Goal: Complete application form

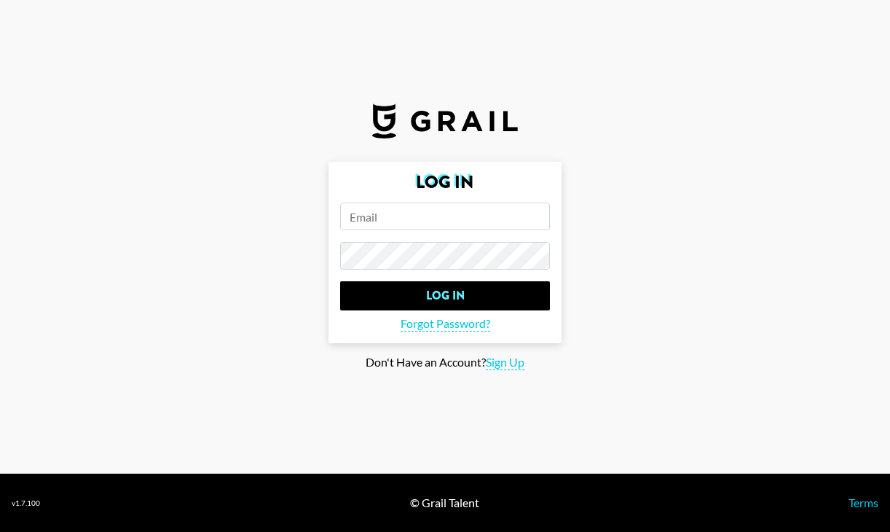
click at [442, 215] on input "email" at bounding box center [445, 217] width 210 height 28
click at [472, 329] on span "Forgot Password?" at bounding box center [446, 323] width 90 height 15
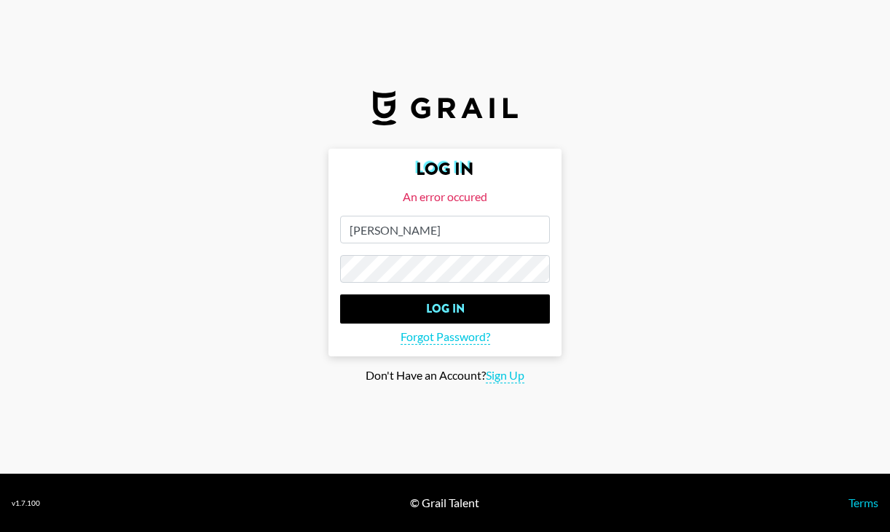
click at [477, 230] on input "[PERSON_NAME]" at bounding box center [445, 230] width 210 height 28
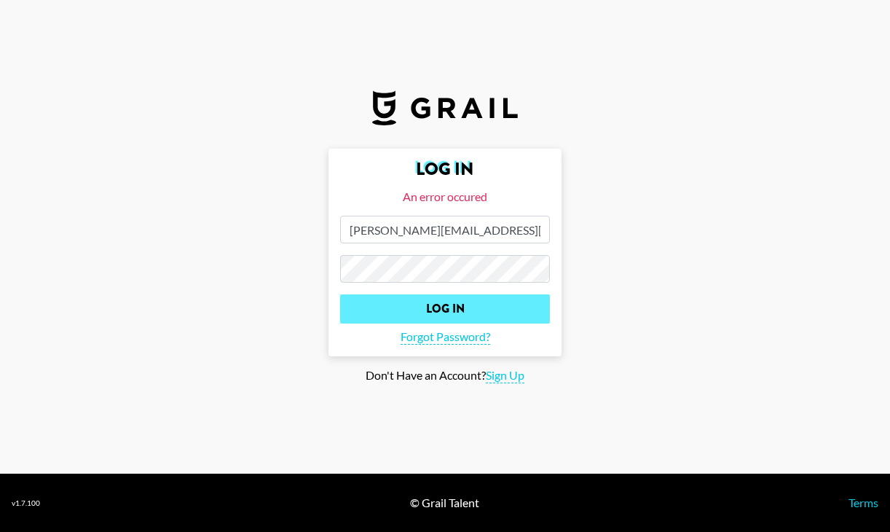
type input "[PERSON_NAME][EMAIL_ADDRESS][PERSON_NAME][DOMAIN_NAME]"
click at [462, 308] on input "Log In" at bounding box center [445, 308] width 210 height 29
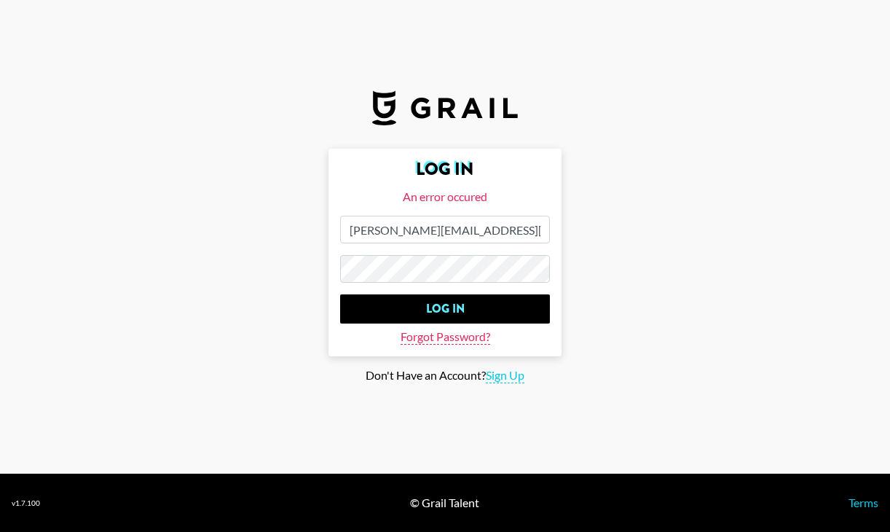
click at [467, 338] on span "Forgot Password?" at bounding box center [446, 336] width 90 height 15
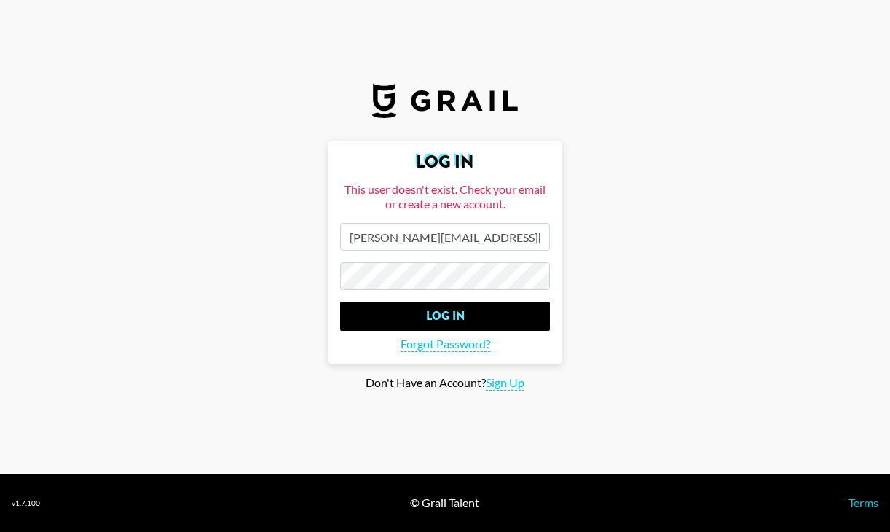
click at [498, 372] on main "Log In This user doesn't exist. Check your email or create a new account. [PERS…" at bounding box center [445, 265] width 867 height 249
click at [501, 377] on span "Sign Up" at bounding box center [505, 382] width 39 height 15
type input "Sign Up"
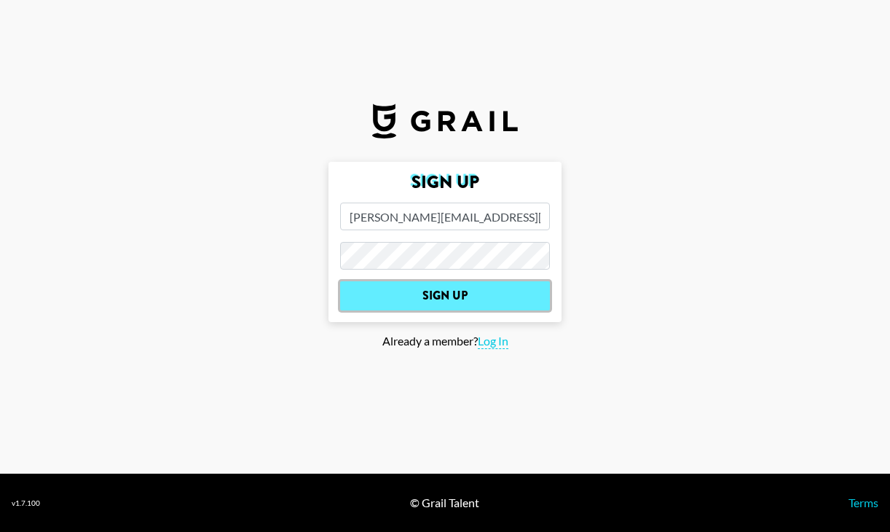
click at [471, 289] on input "Sign Up" at bounding box center [445, 295] width 210 height 29
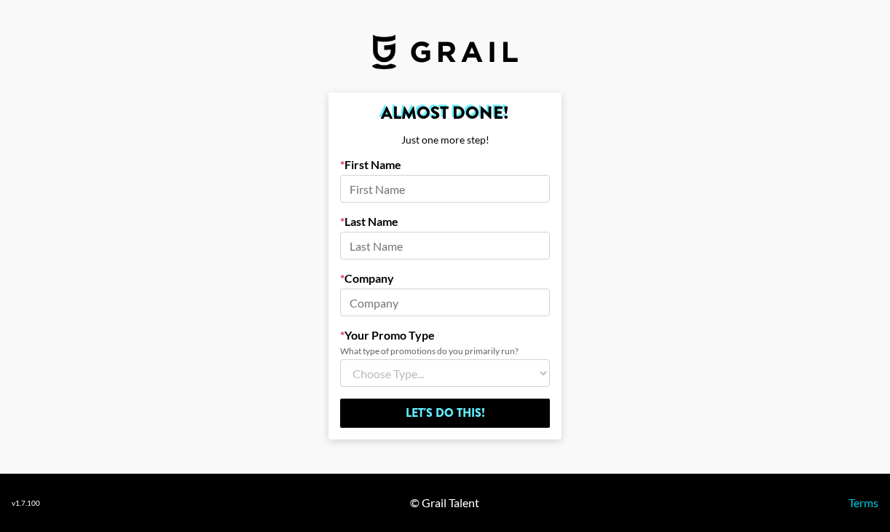
click at [444, 251] on input at bounding box center [445, 246] width 210 height 28
click at [405, 199] on input at bounding box center [445, 189] width 210 height 28
type input "[PERSON_NAME]"
click at [385, 250] on input at bounding box center [445, 246] width 210 height 28
type input "[PERSON_NAME]"
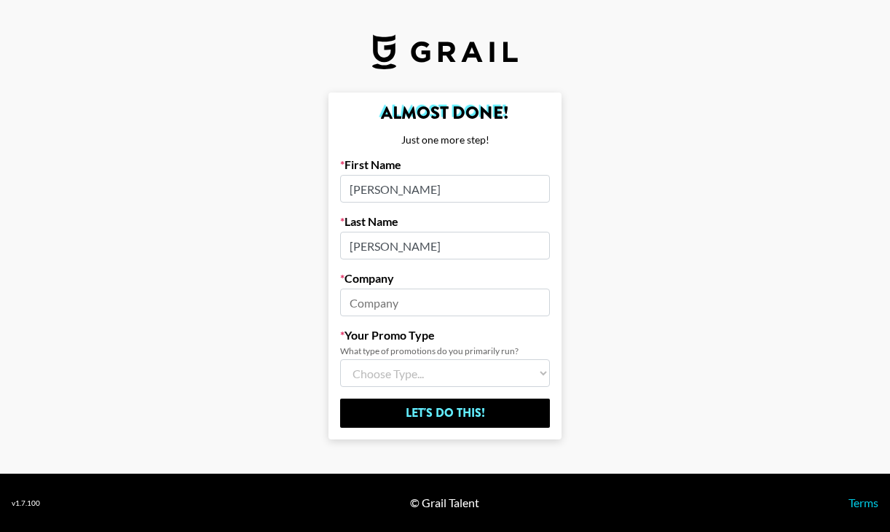
click at [370, 300] on input at bounding box center [445, 303] width 210 height 28
type input "Capitol Music Group"
click at [376, 374] on select "Choose Type... Song Promos Brand Promos Both (I work at an Agency)" at bounding box center [445, 373] width 210 height 28
select select "Song"
click at [340, 359] on select "Choose Type... Song Promos Brand Promos Both (I work at an Agency)" at bounding box center [445, 373] width 210 height 28
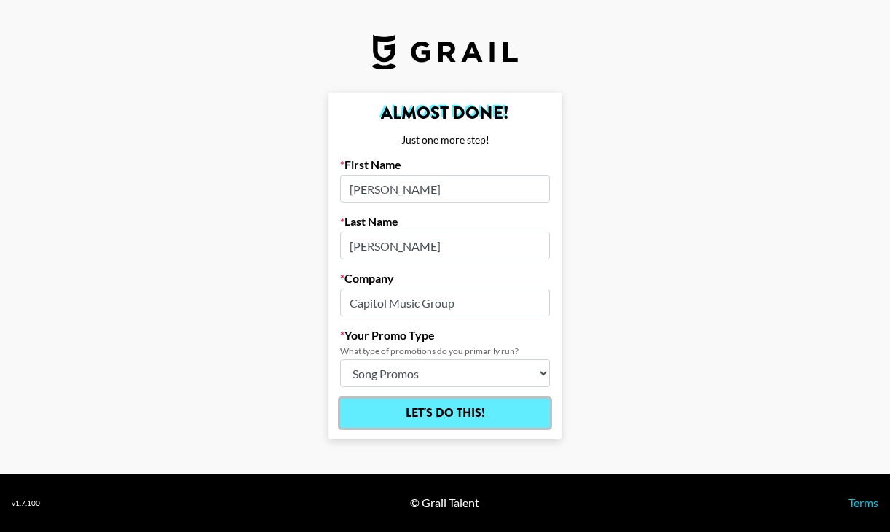
click at [379, 423] on input "Let's Do This!" at bounding box center [445, 413] width 210 height 29
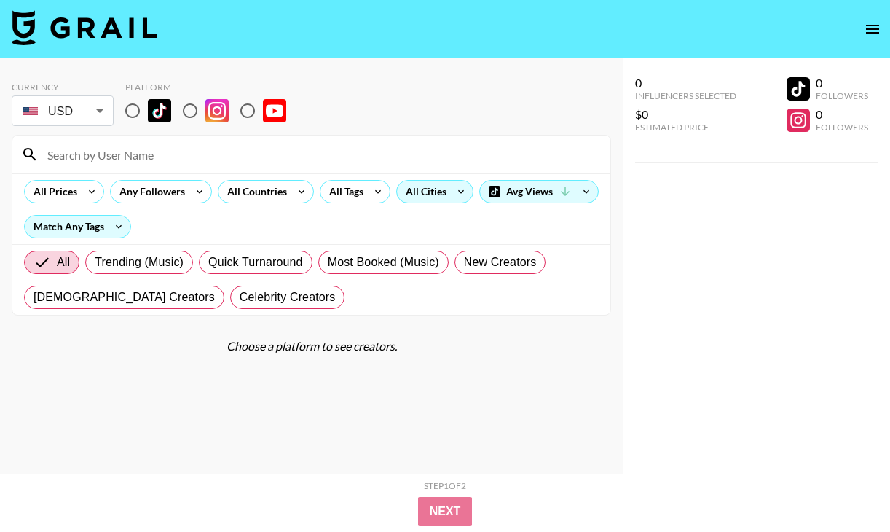
click at [455, 191] on icon at bounding box center [461, 192] width 23 height 22
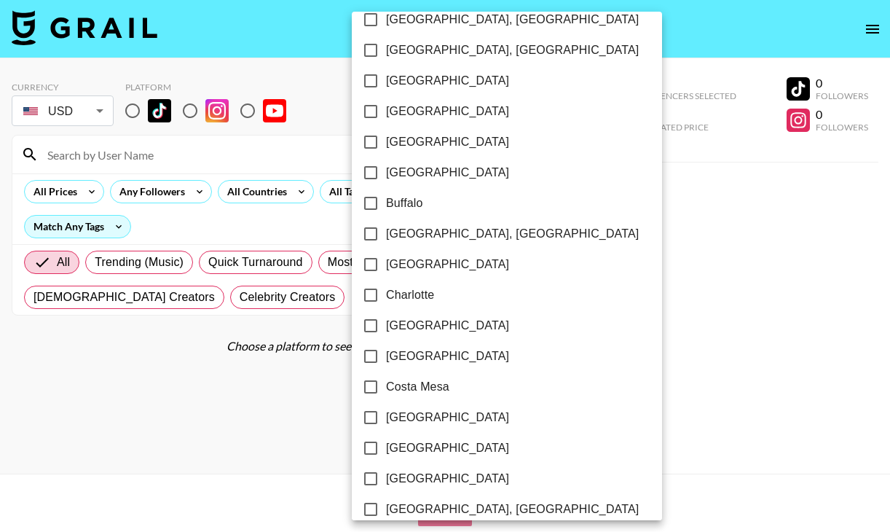
scroll to position [310, 0]
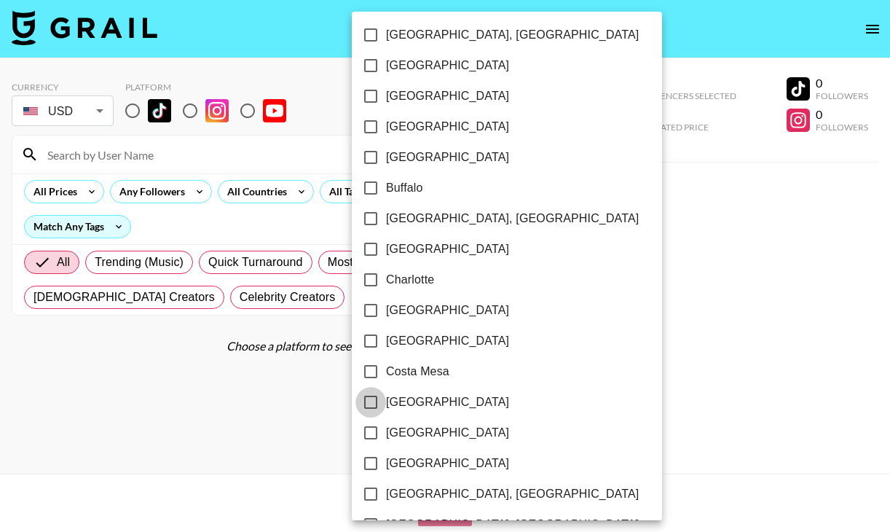
click at [367, 401] on input "[GEOGRAPHIC_DATA]" at bounding box center [371, 402] width 31 height 31
checkbox input "true"
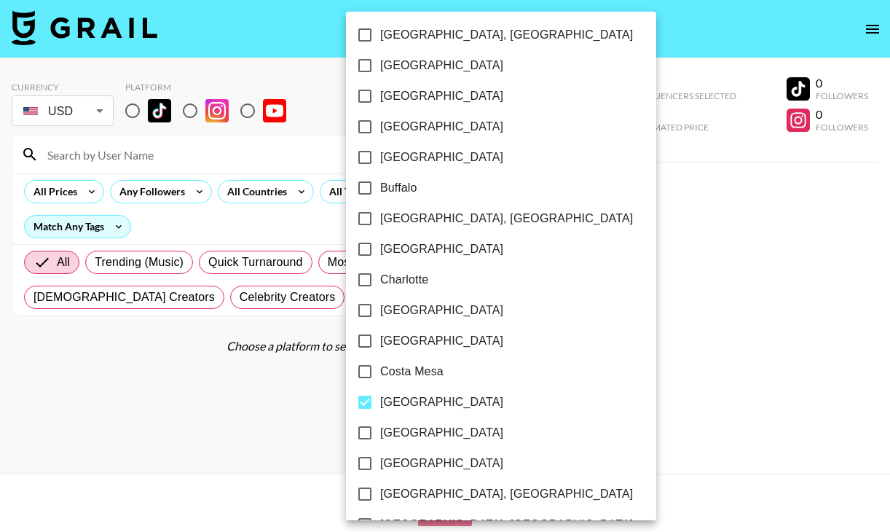
click at [133, 110] on div at bounding box center [445, 266] width 890 height 532
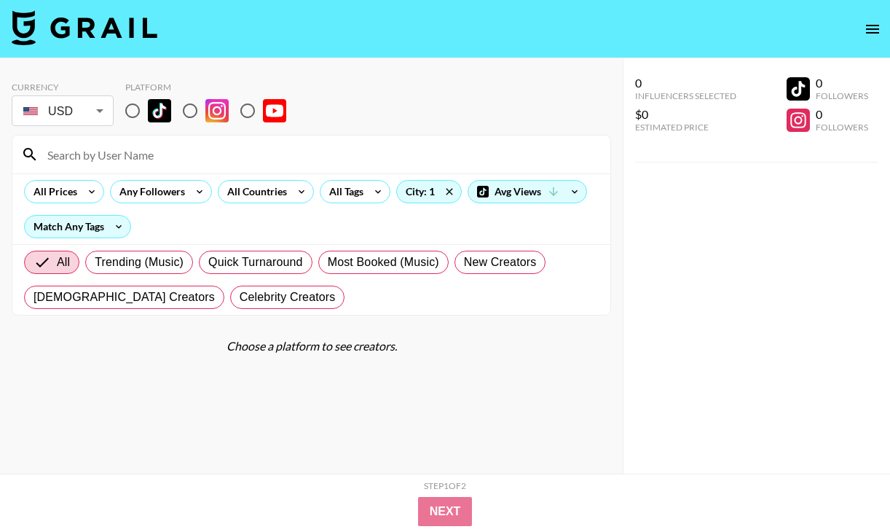
click at [135, 107] on input "radio" at bounding box center [132, 110] width 31 height 31
radio input "true"
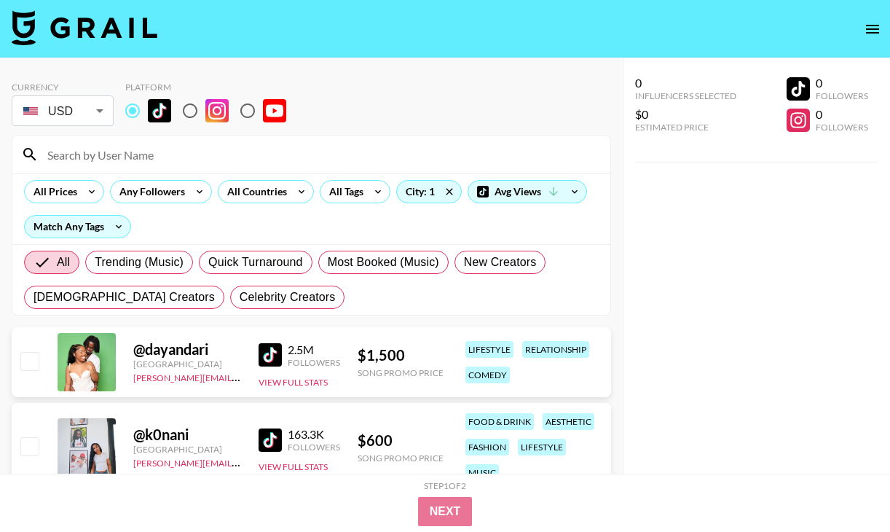
click at [189, 113] on input "radio" at bounding box center [190, 110] width 31 height 31
radio input "true"
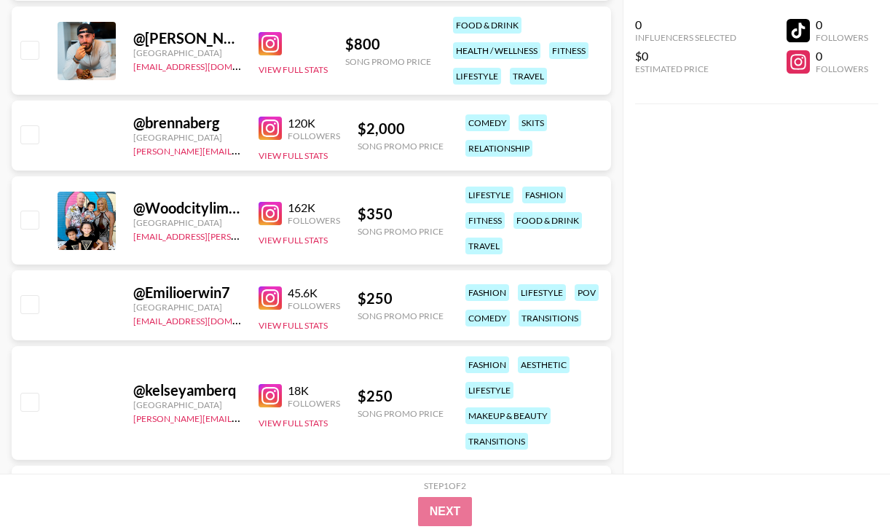
scroll to position [5077, 0]
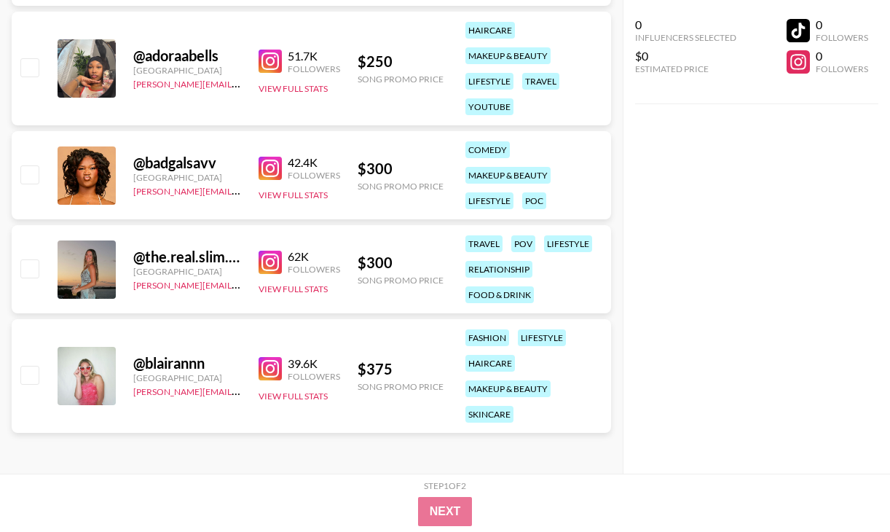
click at [267, 172] on img at bounding box center [270, 168] width 23 height 23
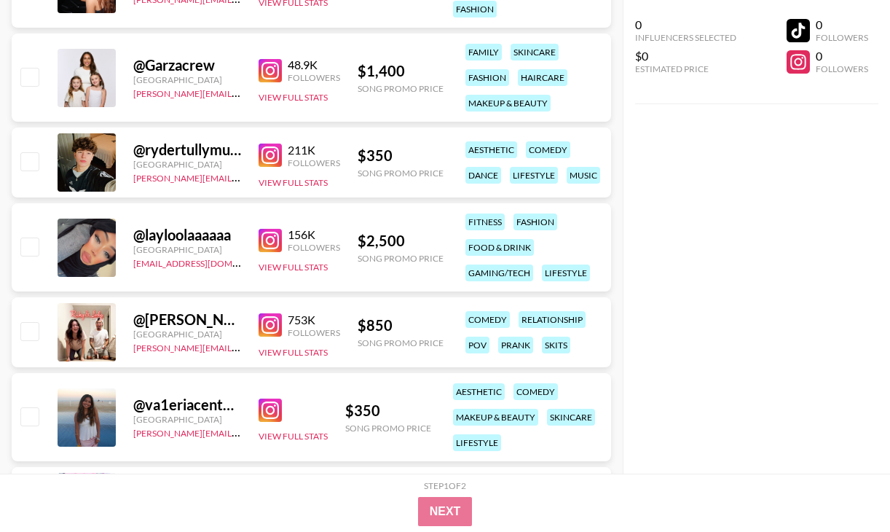
scroll to position [0, 0]
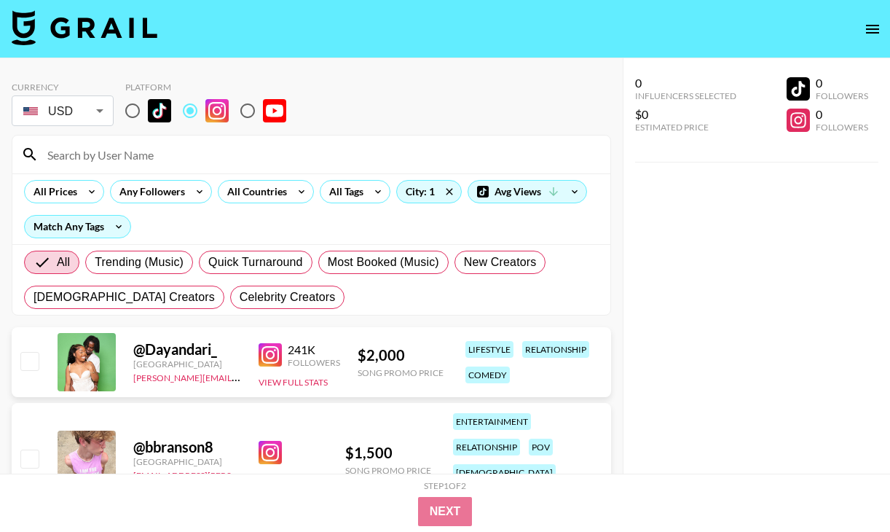
click at [137, 109] on input "radio" at bounding box center [132, 110] width 31 height 31
radio input "true"
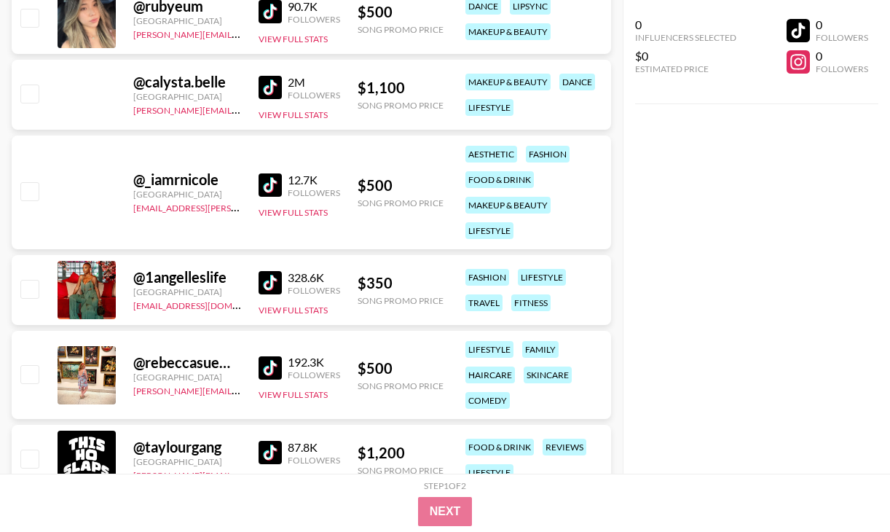
scroll to position [2195, 0]
